Goal: Task Accomplishment & Management: Manage account settings

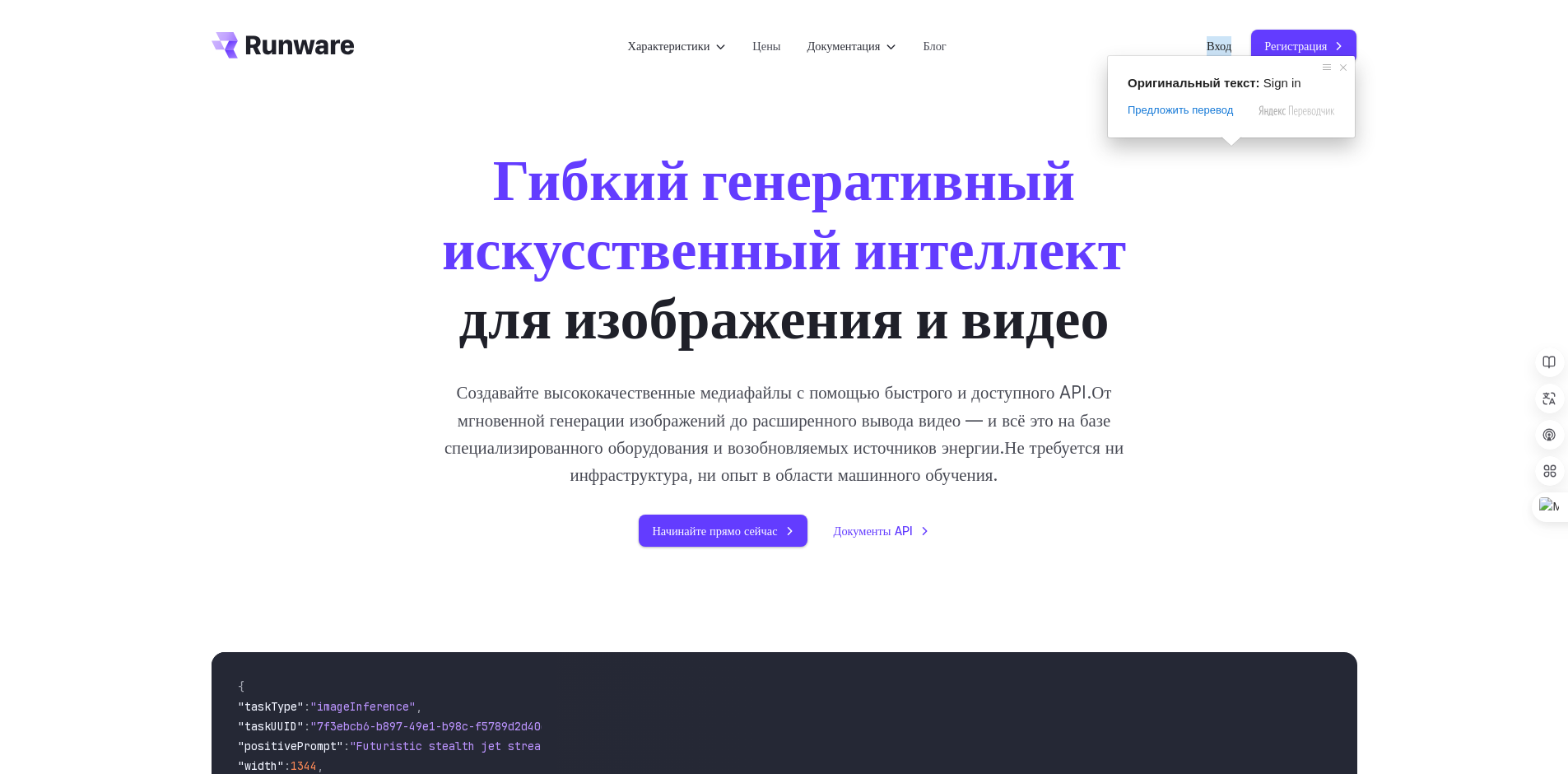
click at [1213, 49] on ya-tr-span "Вход" at bounding box center [1219, 45] width 24 height 19
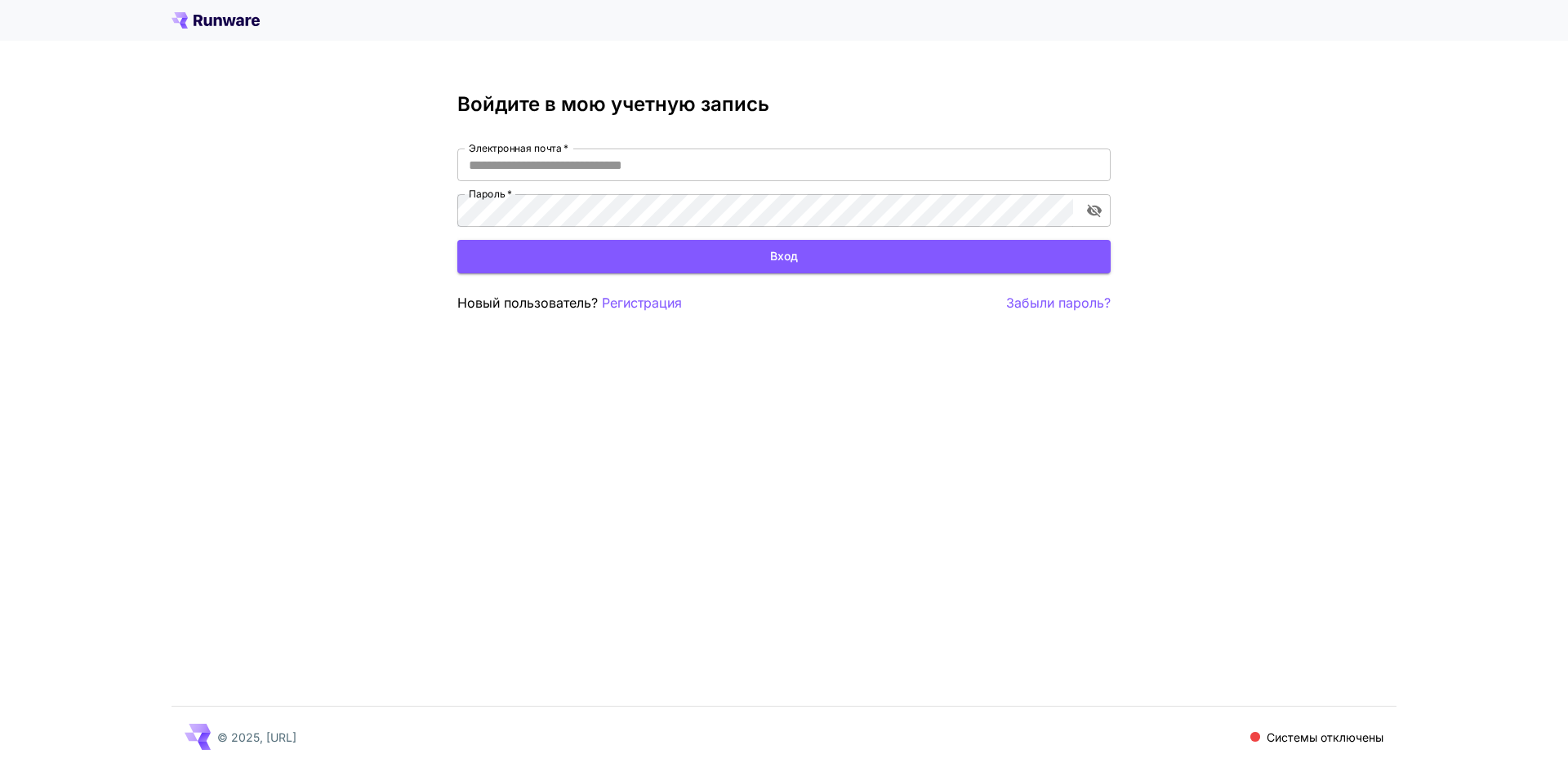
click at [480, 379] on div "Войдите в мою учетную запись Электронная почта   * Электронная почта   * Пароль…" at bounding box center [784, 383] width 1568 height 767
click at [558, 164] on input "Электронная почта   *" at bounding box center [783, 164] width 653 height 33
click at [547, 169] on input "Электронная почта   *" at bounding box center [783, 164] width 653 height 33
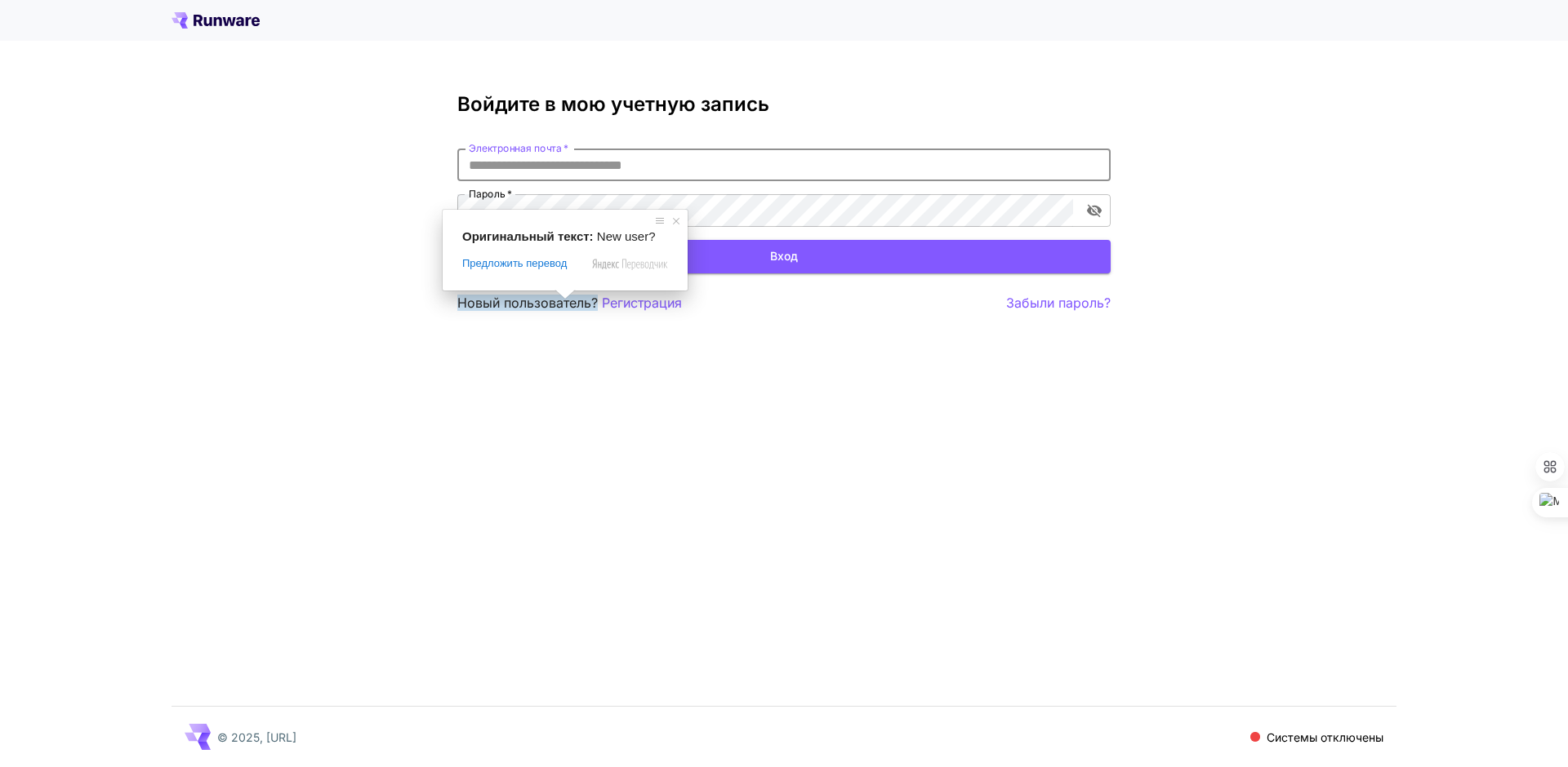
click at [602, 167] on input "Электронная почта   *" at bounding box center [783, 164] width 653 height 33
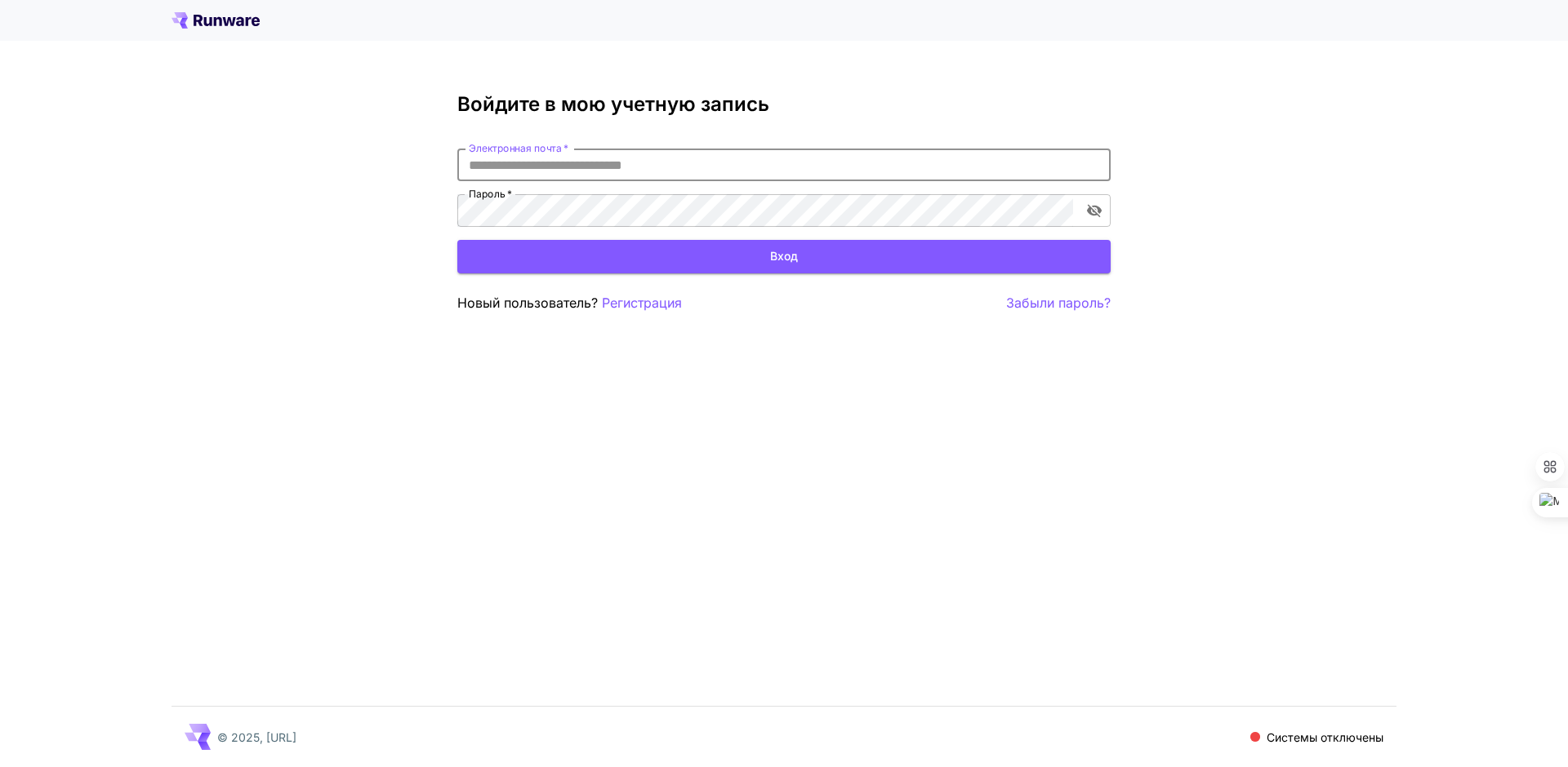
click at [602, 167] on input "Электронная почта   *" at bounding box center [783, 164] width 653 height 33
type input "**********"
click at [1092, 210] on icon "переключить видимость пароля" at bounding box center [1094, 211] width 15 height 13
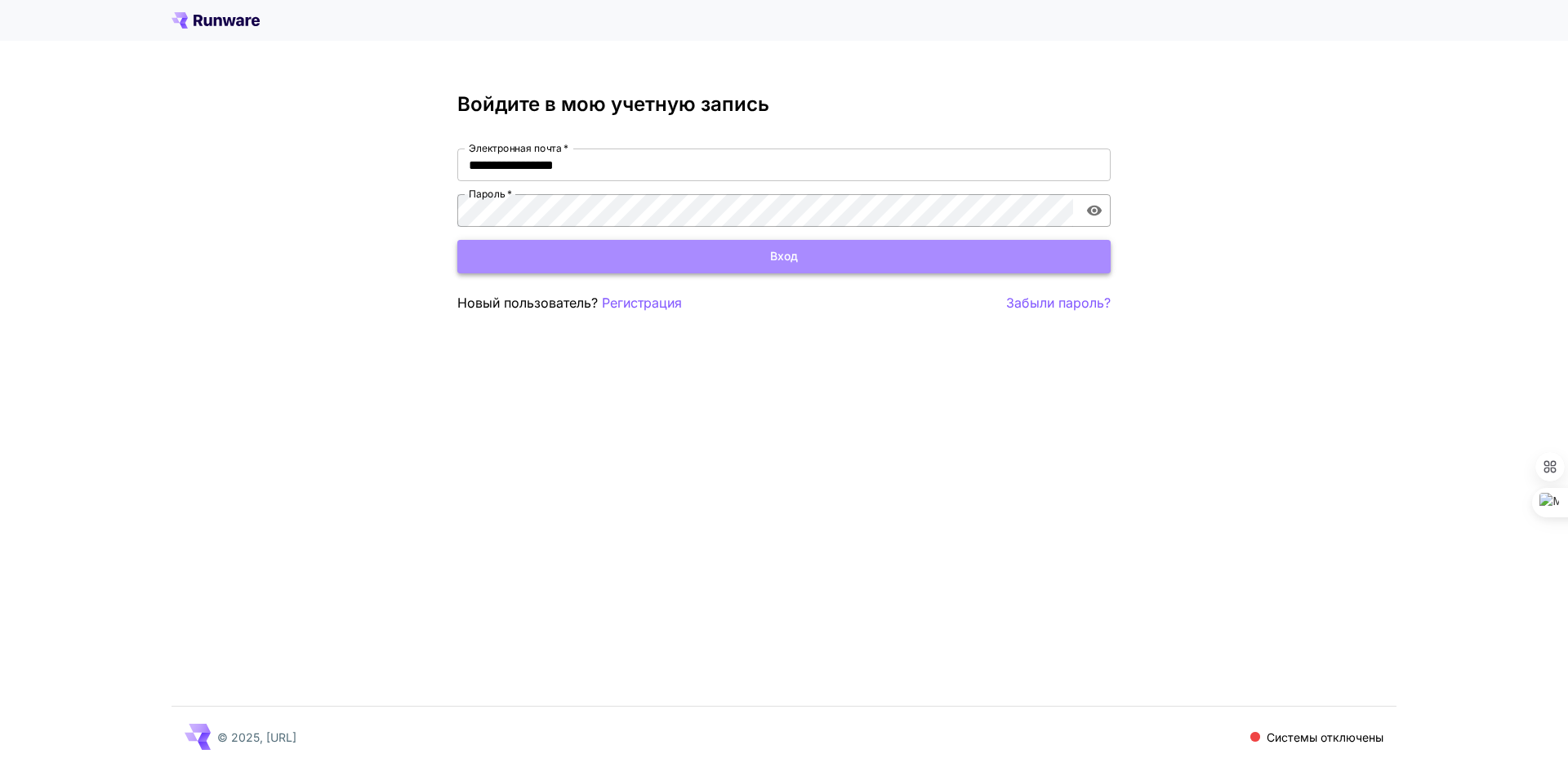
click at [779, 252] on ya-tr-span "Вход" at bounding box center [784, 257] width 28 height 21
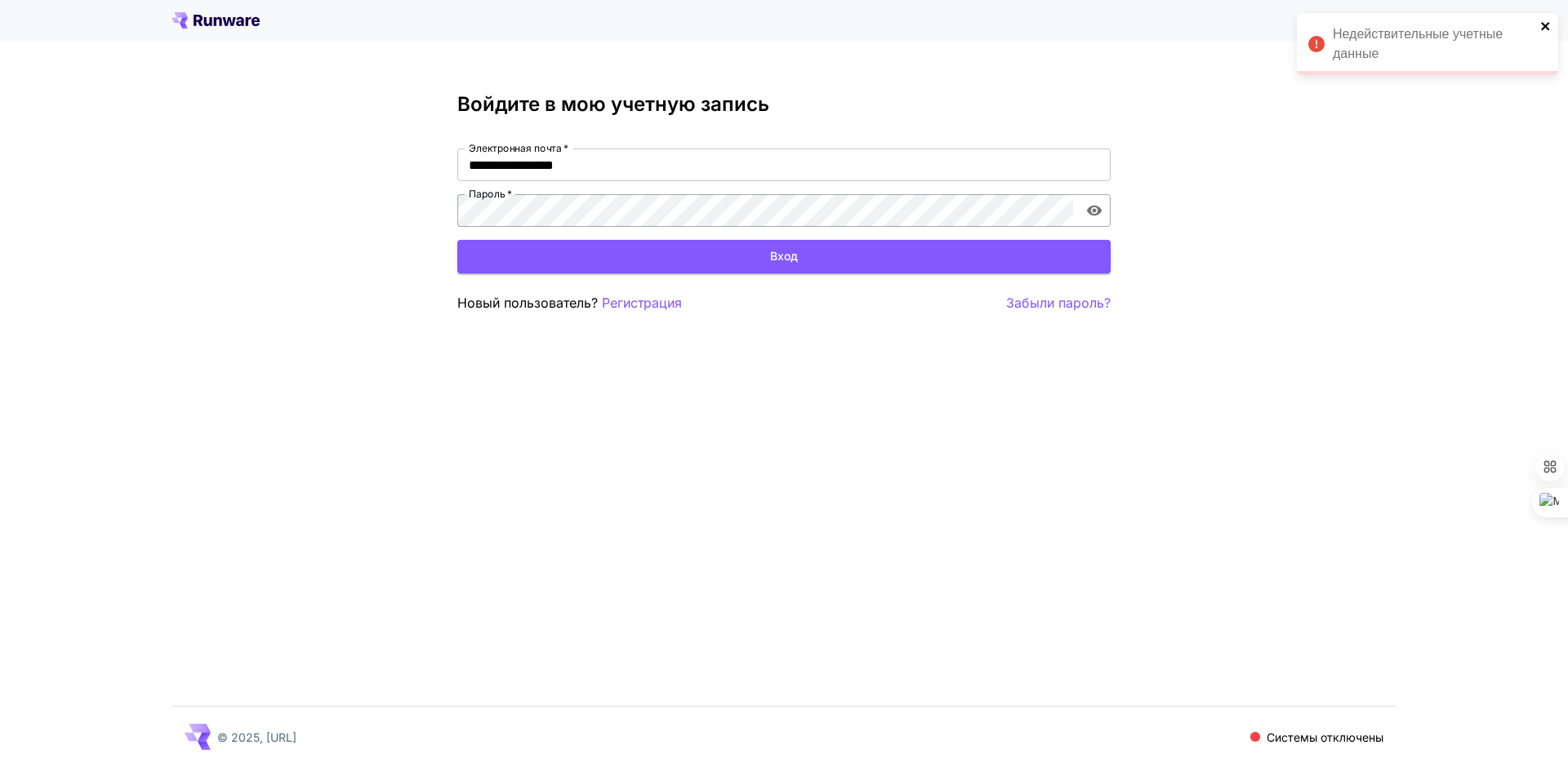
click at [1545, 22] on icon "Закрыть" at bounding box center [1546, 26] width 11 height 13
